Goal: Transaction & Acquisition: Purchase product/service

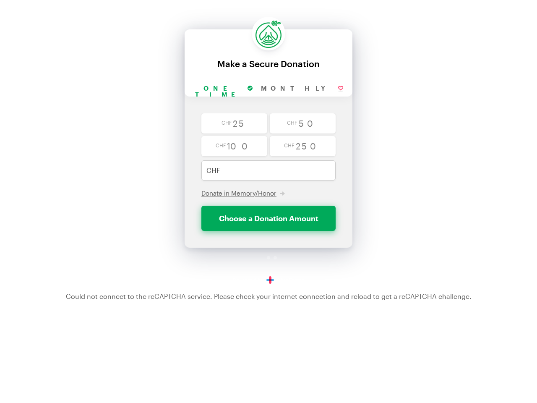
click at [237, 89] on input "One time" at bounding box center [223, 89] width 67 height 16
click at [300, 89] on input "Monthly" at bounding box center [302, 89] width 91 height 16
radio input "true"
click at [243, 193] on span "Donate in Memory/Honor" at bounding box center [238, 193] width 75 height 8
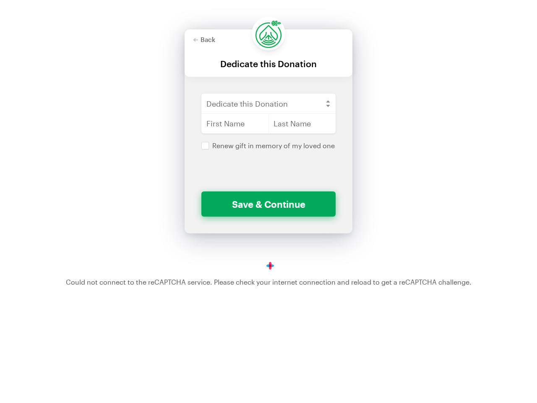
click at [410, 225] on div "Back Back Dedicate this Donation For your generous donation of $250.00 One time…" at bounding box center [268, 139] width 537 height 278
click at [435, 165] on div "Back Back Dedicate this Donation For your generous donation of $250.00 One time…" at bounding box center [268, 139] width 537 height 278
click at [437, 147] on div "Back Back Dedicate this Donation For your generous donation of $250.00 One time…" at bounding box center [268, 139] width 537 height 278
click at [437, 124] on div "Back Back Dedicate this Donation For your generous donation of $250.00 One time…" at bounding box center [268, 139] width 537 height 278
click at [437, 144] on div "Back Back Dedicate this Donation For your generous donation of $250.00 One time…" at bounding box center [268, 139] width 537 height 278
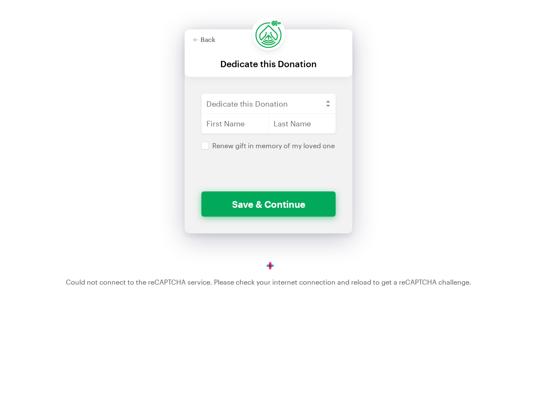
click at [396, 164] on div "Back Back Dedicate this Donation For your generous donation of $250.00 One time…" at bounding box center [268, 139] width 537 height 278
click at [431, 164] on div "Back Back Dedicate this Donation For your generous donation of $250.00 One time…" at bounding box center [268, 139] width 537 height 278
